Goal: Task Accomplishment & Management: Use online tool/utility

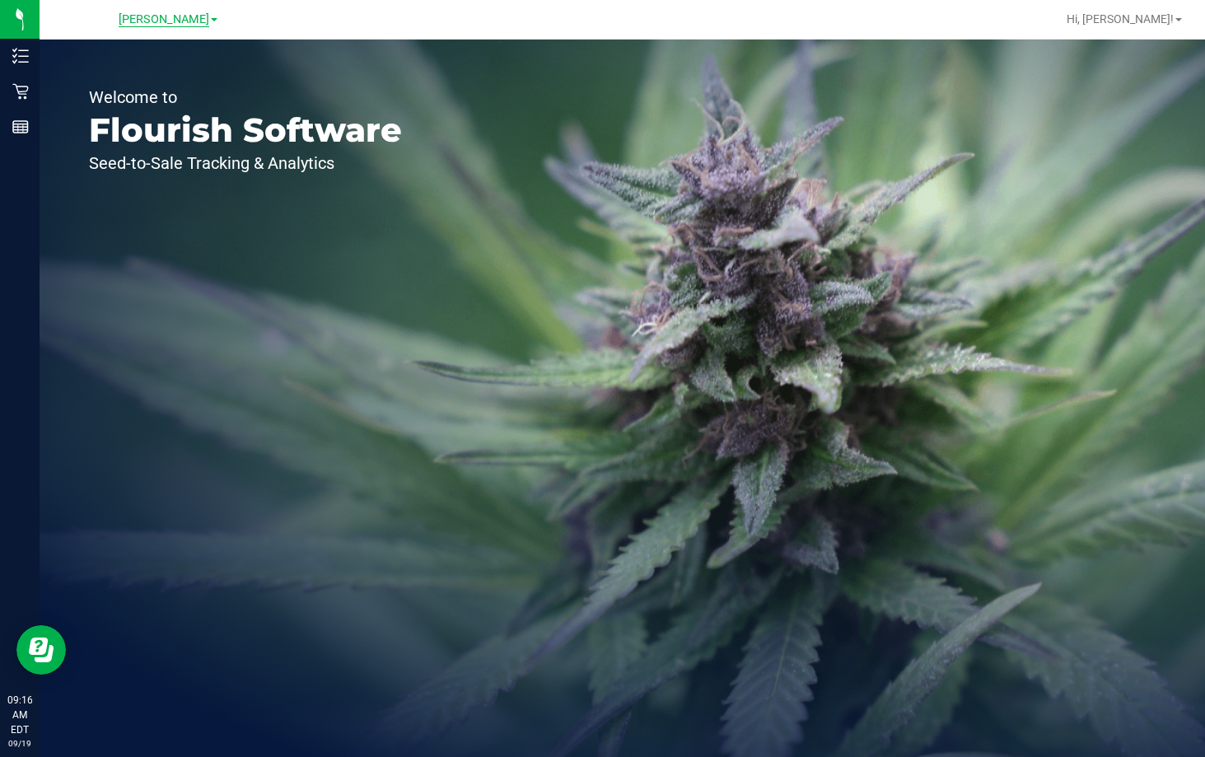
click at [173, 19] on span "[PERSON_NAME]" at bounding box center [164, 19] width 91 height 15
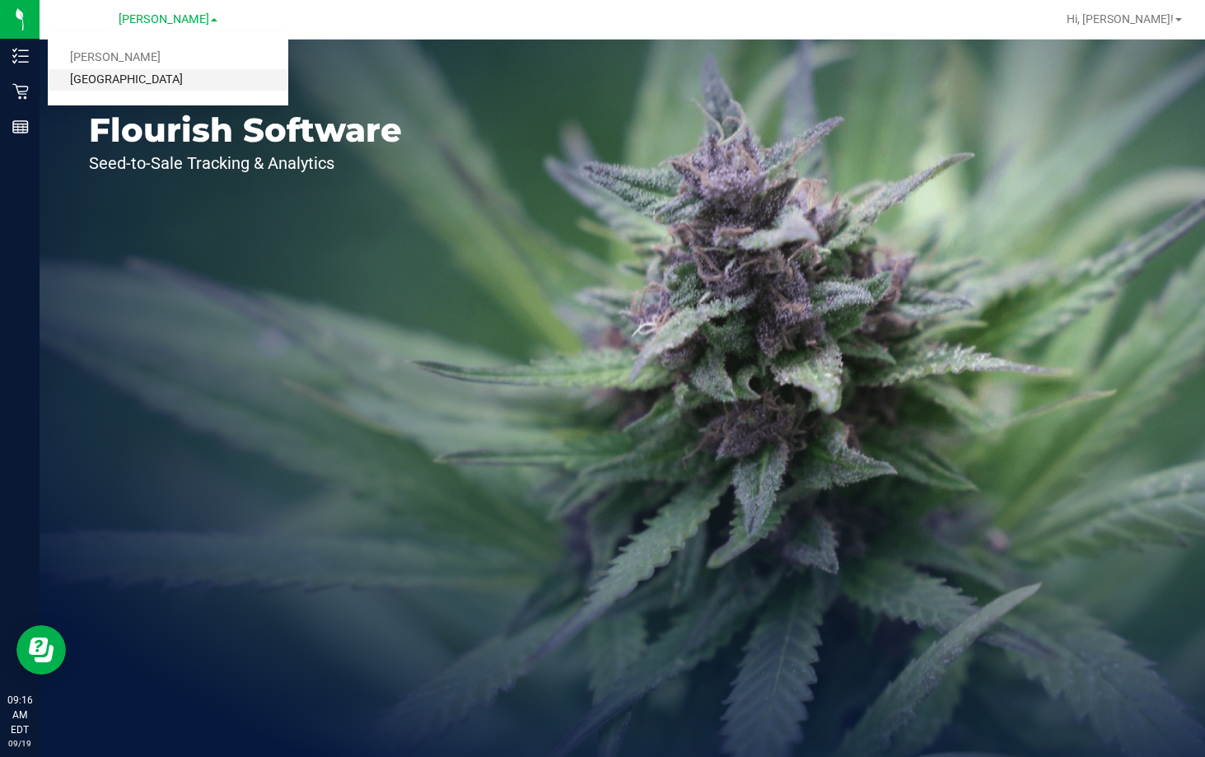
click at [143, 83] on link "[GEOGRAPHIC_DATA]" at bounding box center [168, 80] width 241 height 22
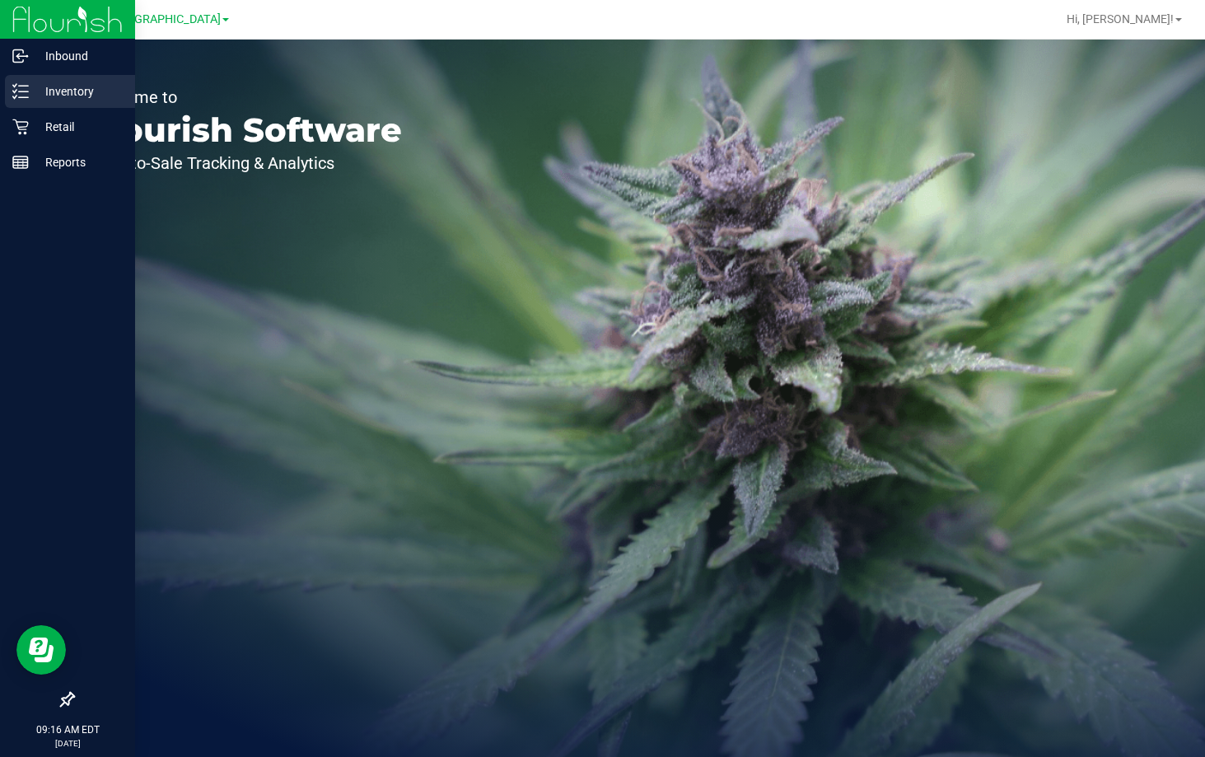
click at [55, 94] on p "Inventory" at bounding box center [78, 92] width 99 height 20
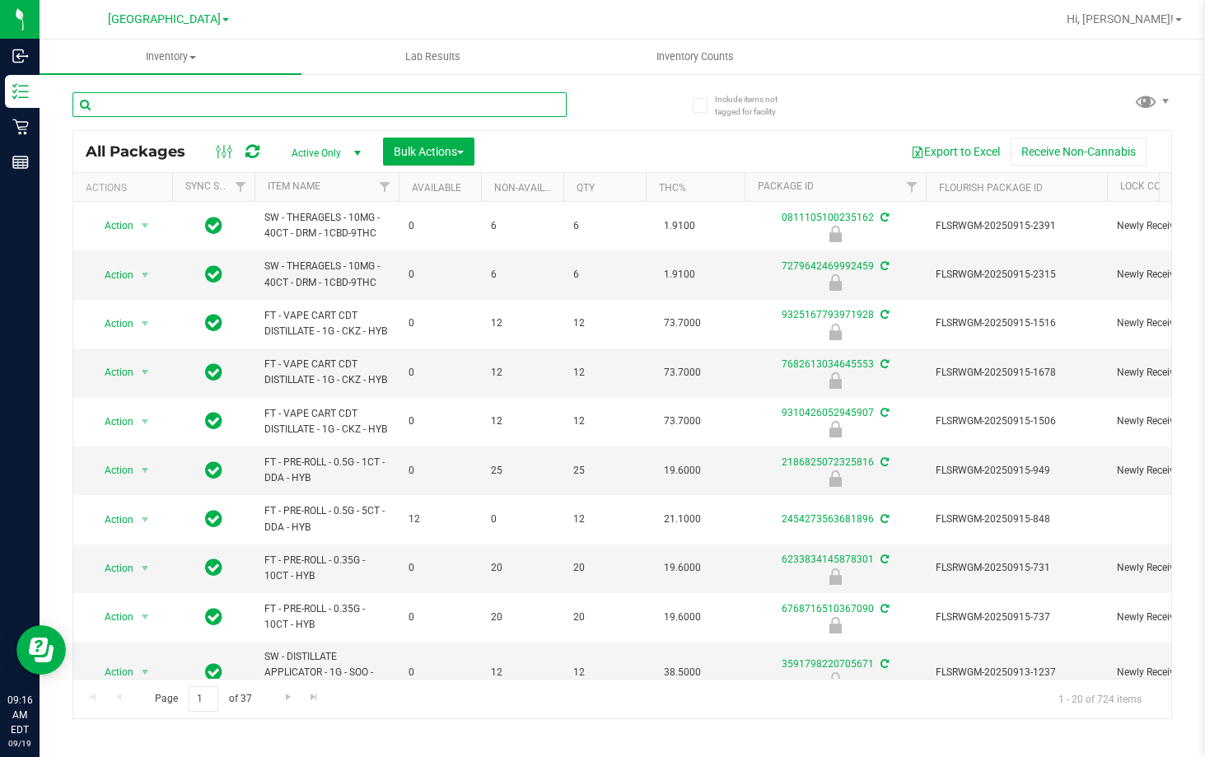
click at [295, 110] on input "text" at bounding box center [319, 104] width 494 height 25
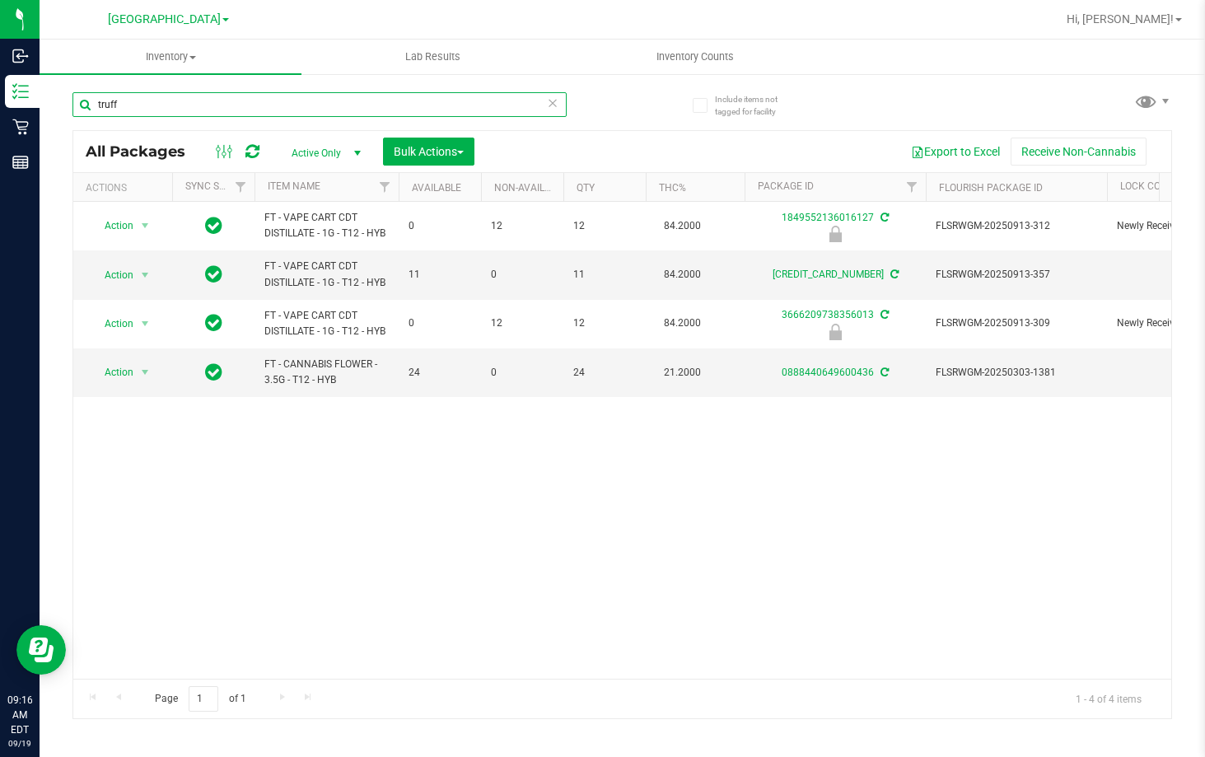
type input "truff"
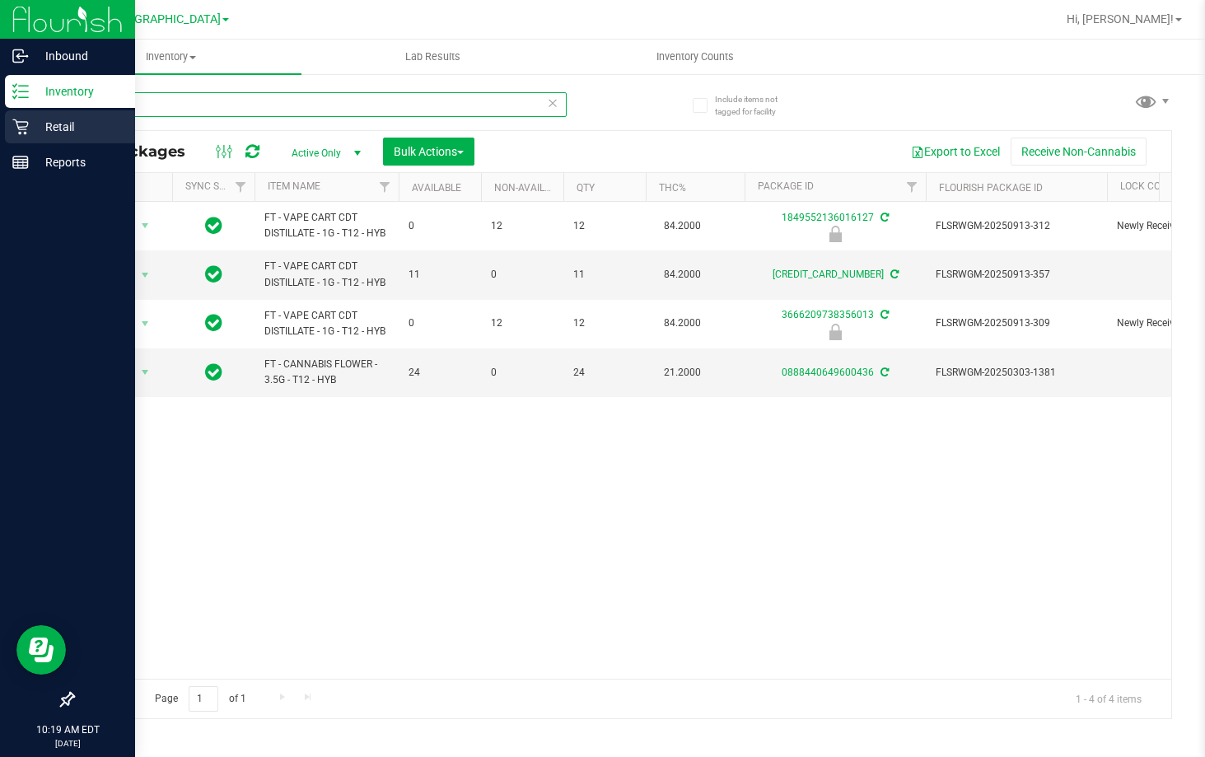
drag, startPoint x: 189, startPoint y: 115, endPoint x: 13, endPoint y: 119, distance: 175.5
click at [13, 119] on div "Inbound Inventory Retail Reports 10:19 AM EDT [DATE] 09/19 Lakeland [PERSON_NAM…" at bounding box center [602, 378] width 1205 height 757
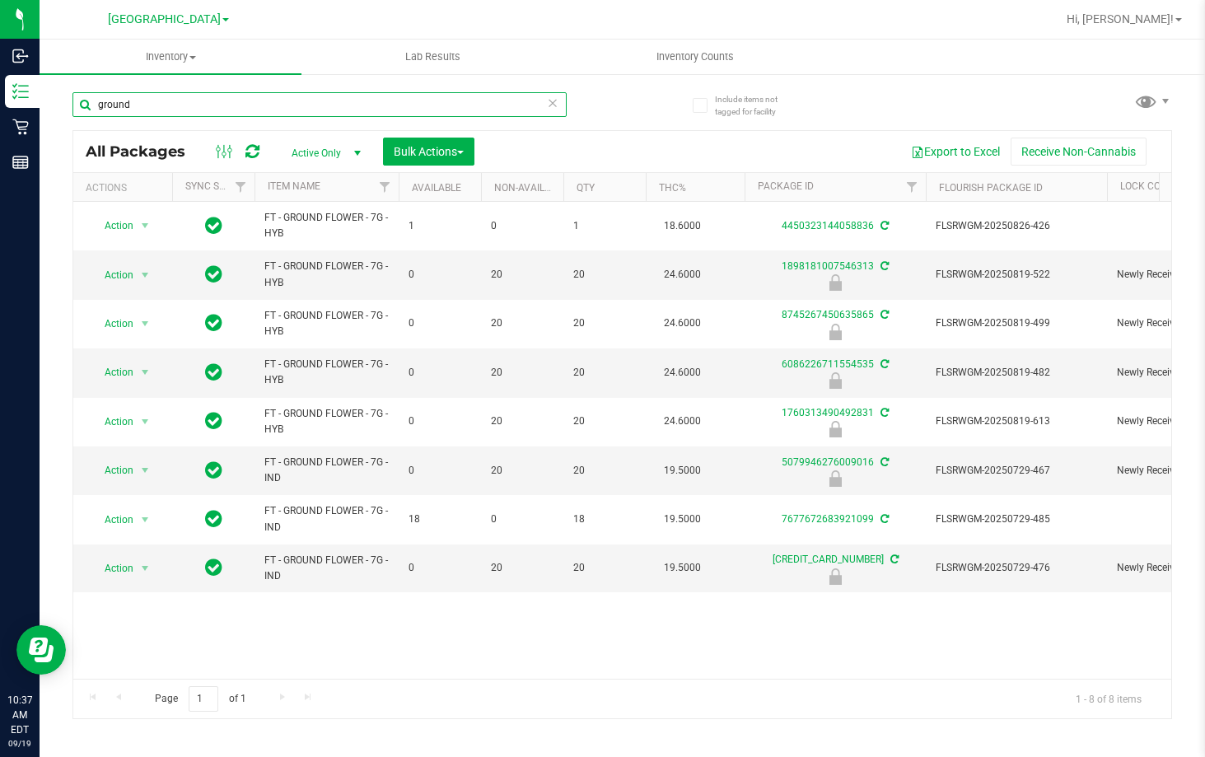
drag, startPoint x: 201, startPoint y: 102, endPoint x: 40, endPoint y: 117, distance: 161.3
click at [40, 117] on div "Include items not tagged for facility ground All Packages Active Only Active On…" at bounding box center [622, 323] width 1165 height 502
click at [213, 112] on input "ground" at bounding box center [319, 104] width 494 height 25
drag, startPoint x: 203, startPoint y: 110, endPoint x: 71, endPoint y: 124, distance: 133.4
click at [71, 124] on div "Include items not tagged for facility ground All Packages Active Only Active On…" at bounding box center [622, 323] width 1165 height 502
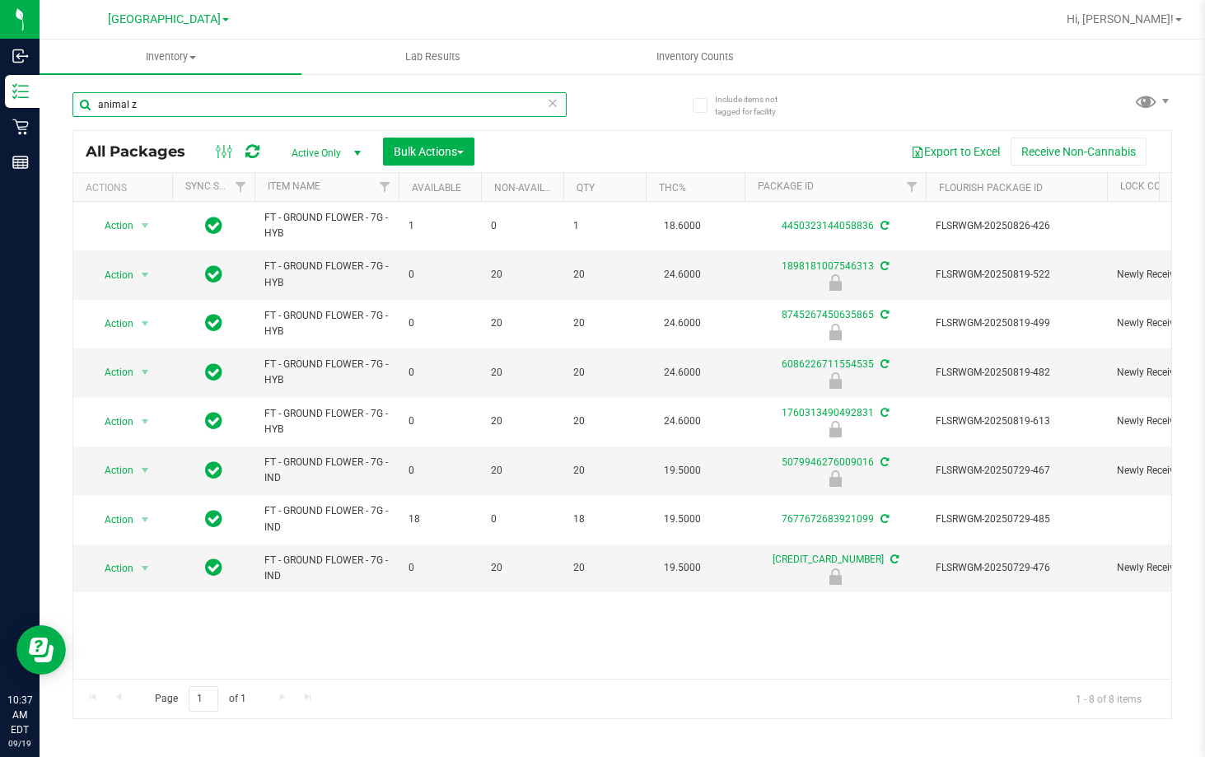
type input "animal z"
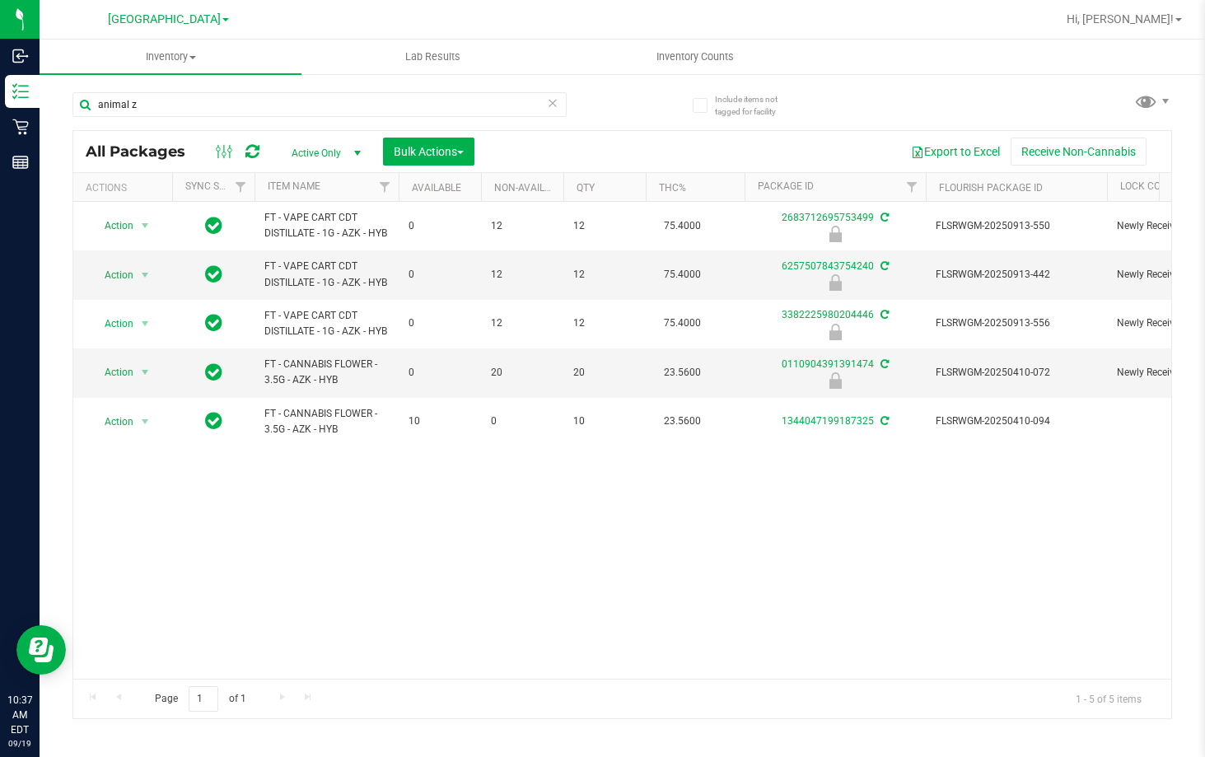
drag, startPoint x: 296, startPoint y: 687, endPoint x: 278, endPoint y: 710, distance: 29.3
drag, startPoint x: 278, startPoint y: 710, endPoint x: 221, endPoint y: 633, distance: 95.4
click at [221, 633] on div "Action Action Edit attributes Global inventory Locate package Package audit log…" at bounding box center [622, 440] width 1098 height 477
drag, startPoint x: 805, startPoint y: 638, endPoint x: 647, endPoint y: 474, distance: 228.4
click at [805, 634] on div "Action Action Edit attributes Global inventory Locate package Package audit log…" at bounding box center [622, 440] width 1098 height 477
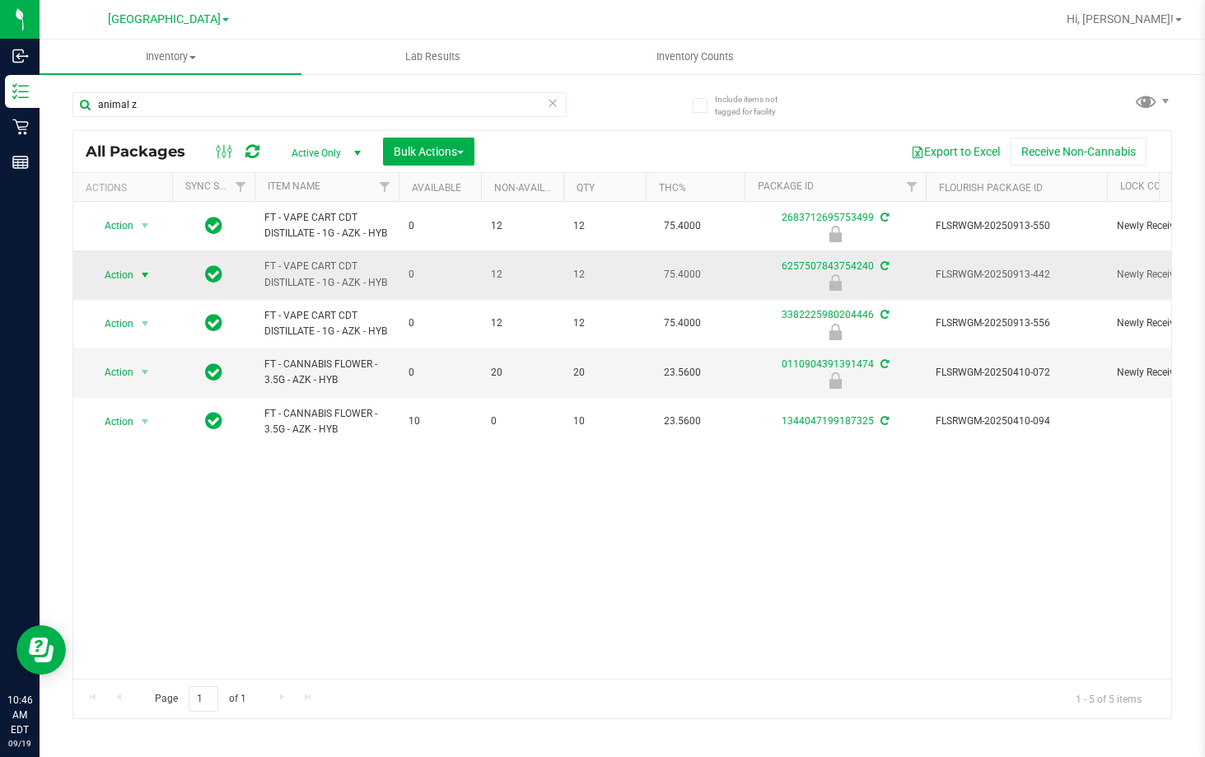
click at [123, 287] on span "Action" at bounding box center [112, 275] width 44 height 23
click at [153, 477] on li "Unlock package" at bounding box center [143, 489] width 105 height 25
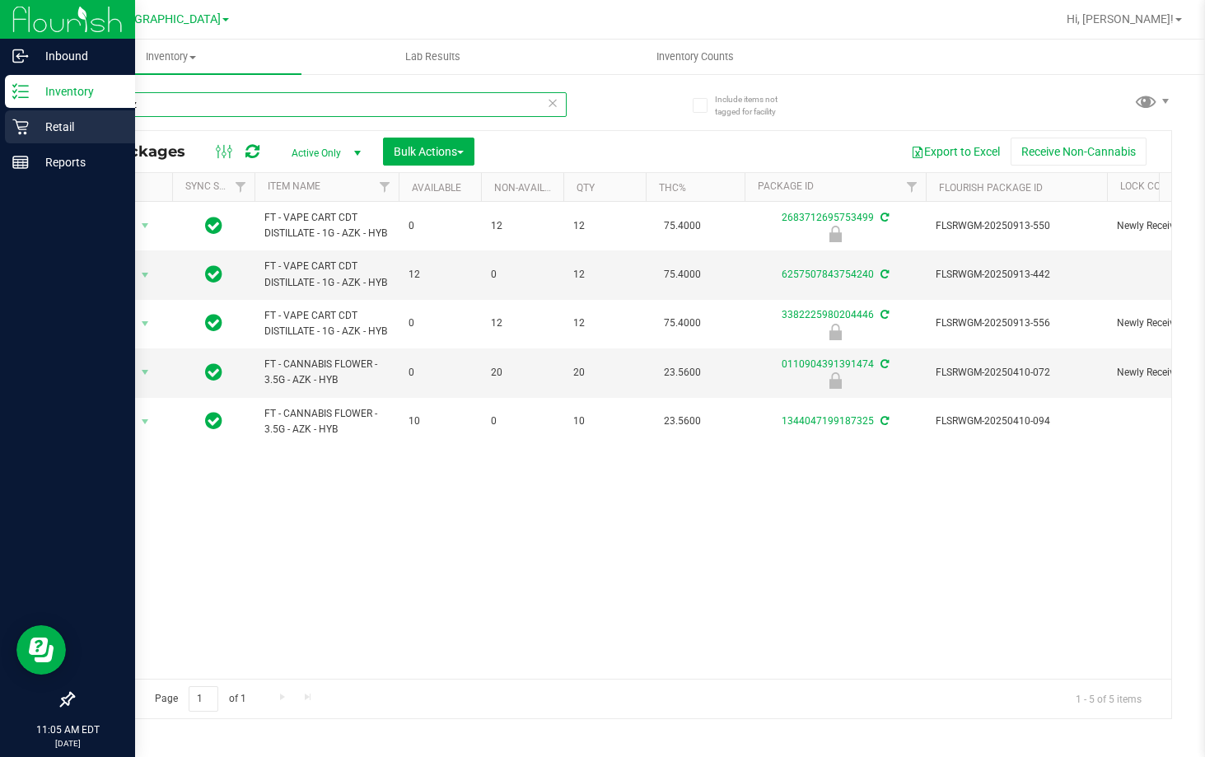
drag, startPoint x: 219, startPoint y: 108, endPoint x: 28, endPoint y: 141, distance: 193.9
click at [28, 141] on div "Inbound Inventory Retail Reports 11:05 AM EDT [DATE] 09/19 Lakeland [PERSON_NAM…" at bounding box center [602, 378] width 1205 height 757
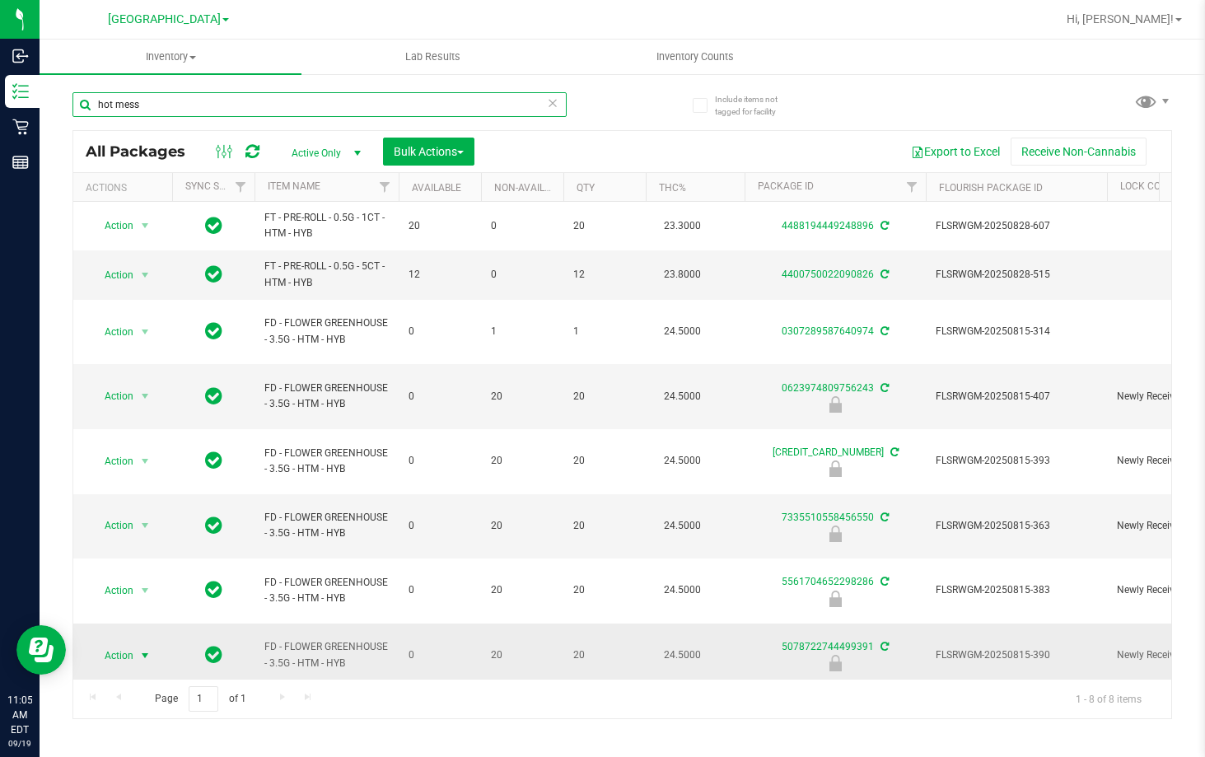
type input "hot mess"
click at [116, 644] on span "Action" at bounding box center [112, 655] width 44 height 23
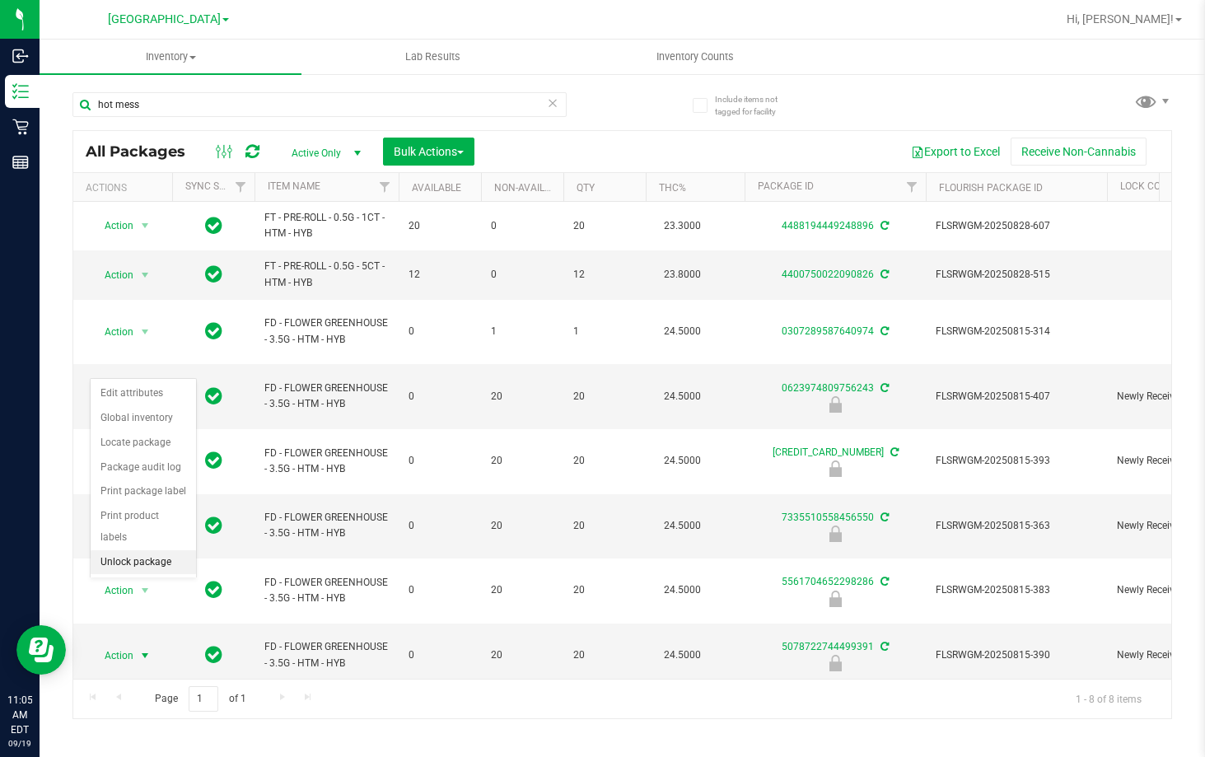
click at [119, 550] on li "Unlock package" at bounding box center [143, 562] width 105 height 25
